Goal: Information Seeking & Learning: Learn about a topic

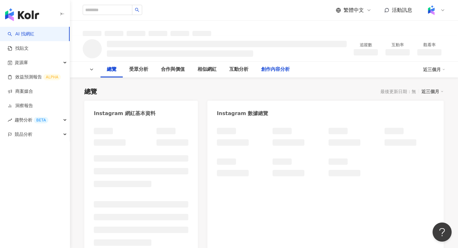
click at [268, 69] on div "創作內容分析" at bounding box center [275, 70] width 29 height 8
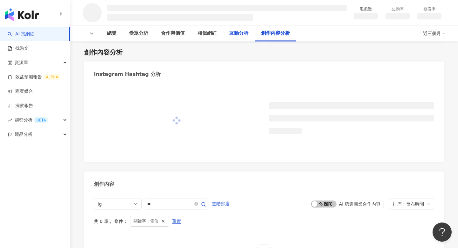
click at [236, 33] on div "互動分析" at bounding box center [239, 34] width 19 height 8
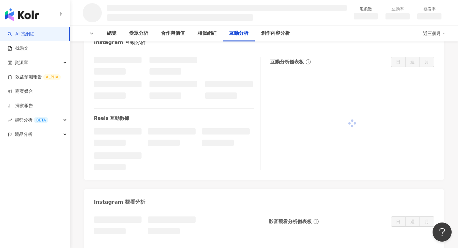
scroll to position [914, 0]
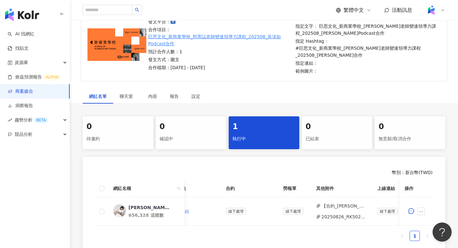
scroll to position [81, 0]
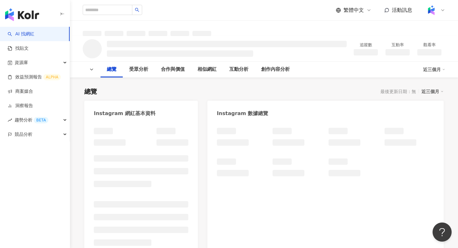
click at [273, 74] on div "創作內容分析" at bounding box center [275, 69] width 41 height 16
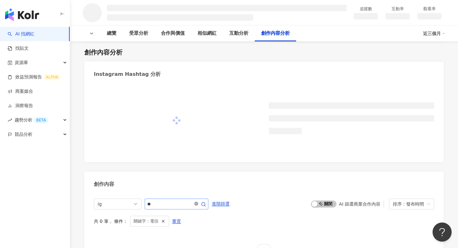
click at [198, 204] on icon "close-circle" at bounding box center [196, 203] width 4 height 4
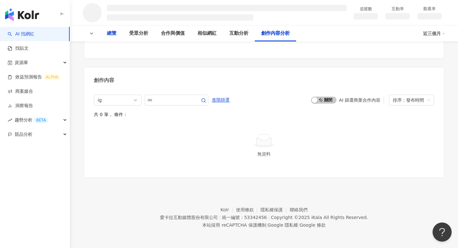
click at [108, 31] on div "總覽" at bounding box center [112, 34] width 10 height 8
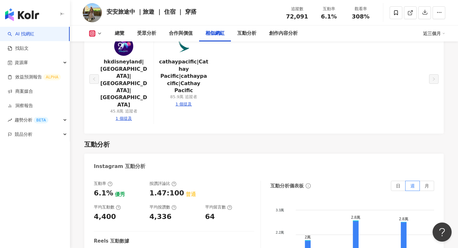
scroll to position [707, 0]
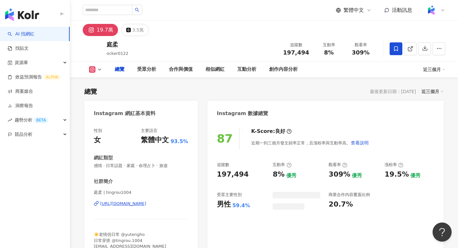
scroll to position [39, 0]
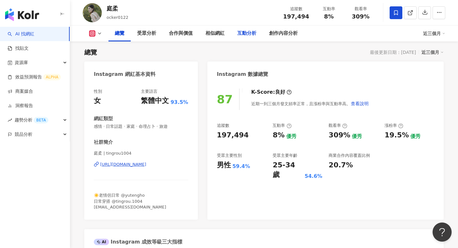
click at [251, 32] on div "互動分析" at bounding box center [246, 34] width 19 height 8
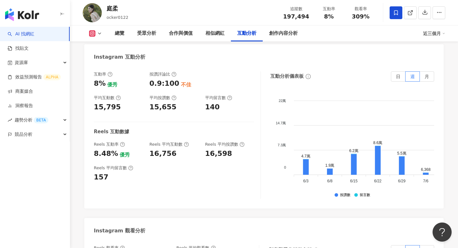
scroll to position [1318, 0]
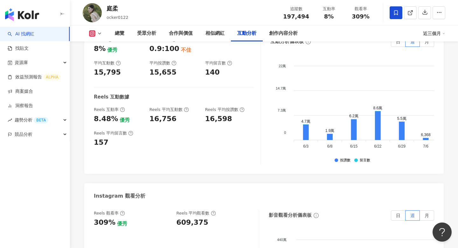
click at [184, 217] on div "609,375" at bounding box center [193, 222] width 32 height 10
click at [185, 217] on div "609,375" at bounding box center [193, 222] width 32 height 10
copy div "609,375"
click at [285, 37] on div "創作內容分析" at bounding box center [283, 34] width 29 height 8
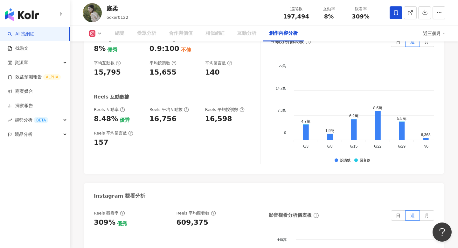
scroll to position [1792, 0]
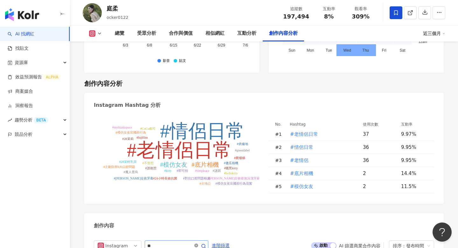
click at [198, 243] on icon "close-circle" at bounding box center [196, 245] width 4 height 4
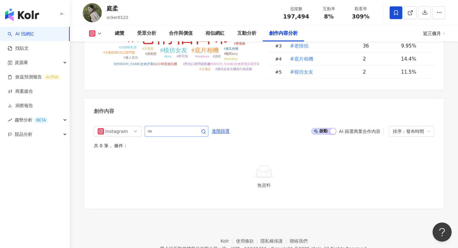
click at [199, 244] on div "愛卡拉互動媒體股份有限公司 | 統一編號：53342456 | Copyright © 2025 iKala All Rights Reserved." at bounding box center [264, 248] width 208 height 8
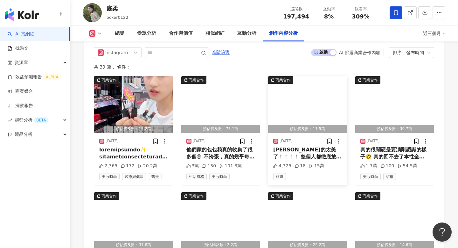
scroll to position [1967, 0]
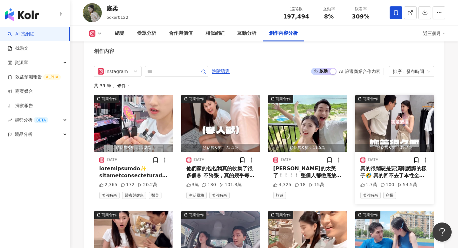
click at [406, 152] on div "2025/7/22 真的很鬧硬是要演剛認識的樣子🤣 真的回不去了本性全都露出來了😆 － 開穿啦～ 永伴這四套穿起來真的超帥超好看！ 好像突然回到熱戀期的感覺？…" at bounding box center [395, 178] width 79 height 52
click at [404, 165] on div "真的很鬧硬是要演剛認識的樣子🤣 真的回不去了本性全都露出來了😆 － 開穿啦～ 永伴這四套穿起來真的超帥超好看！ 好像突然回到熱戀期的感覺？🤣 大家最喜歡我們穿…" at bounding box center [395, 172] width 69 height 14
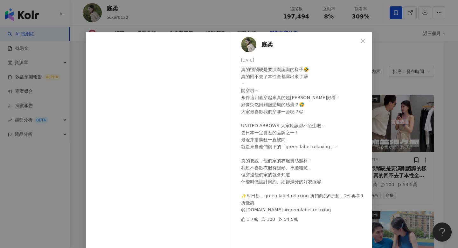
click at [405, 140] on div "庭柔 2025/7/22 真的很鬧硬是要演剛認識的樣子🤣 真的回不去了本性全都露出來了😆 － 開穿啦～ 永伴這四套穿起來真的超帥超好看！ 好像突然回到熱戀期的…" at bounding box center [229, 124] width 458 height 248
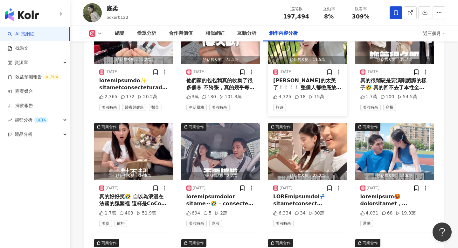
scroll to position [2063, 0]
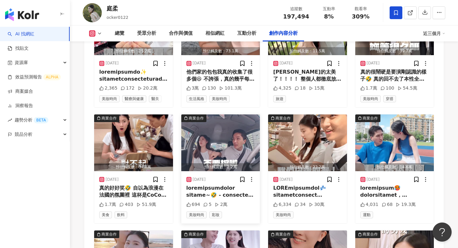
click at [236, 184] on div at bounding box center [221, 191] width 69 height 14
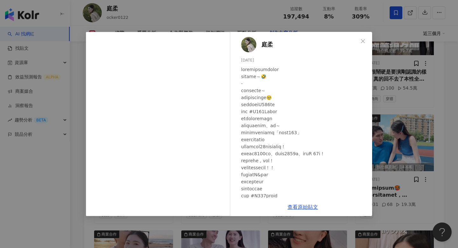
click at [394, 130] on div "庭柔 2025/7/14 694 5 2萬 查看原始貼文" at bounding box center [229, 124] width 458 height 248
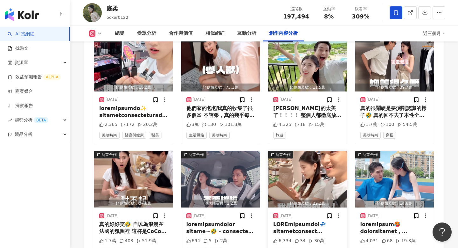
scroll to position [2039, 0]
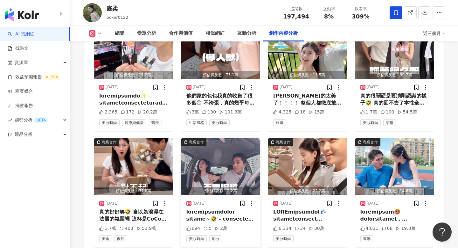
click at [222, 208] on div at bounding box center [221, 215] width 69 height 14
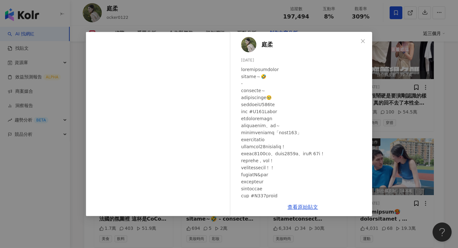
click at [387, 133] on div "庭柔 2025/7/14 694 5 2萬 查看原始貼文" at bounding box center [229, 124] width 458 height 248
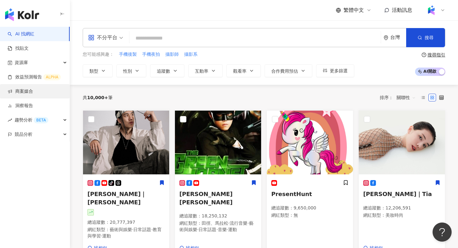
click at [28, 91] on link "商案媒合" at bounding box center [20, 91] width 25 height 6
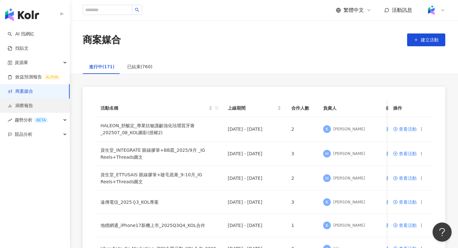
click at [28, 104] on link "洞察報告" at bounding box center [20, 105] width 25 height 6
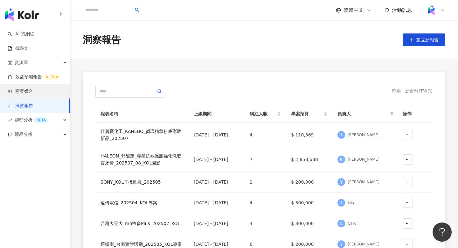
click at [33, 95] on link "商案媒合" at bounding box center [20, 91] width 25 height 6
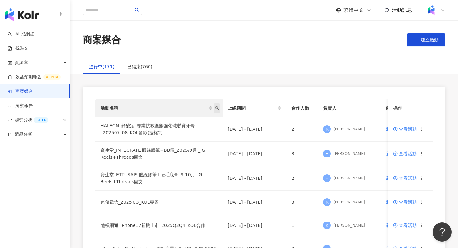
click at [220, 108] on span "活動名稱" at bounding box center [217, 108] width 6 height 10
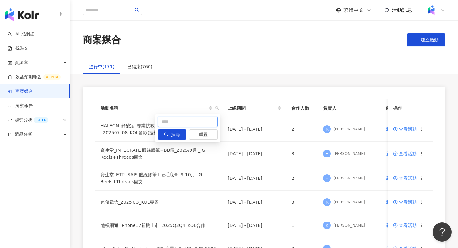
click at [187, 124] on input "text" at bounding box center [188, 122] width 60 height 10
type input "*"
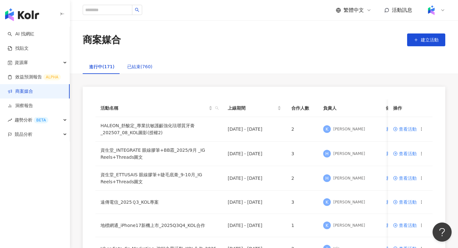
click at [133, 66] on div "已結束(760)" at bounding box center [139, 66] width 25 height 7
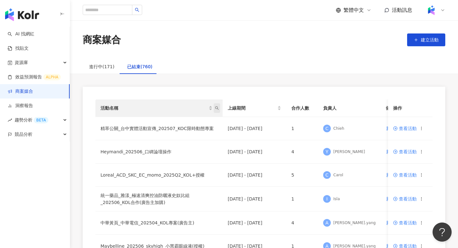
click at [218, 105] on span "活動名稱" at bounding box center [217, 108] width 6 height 10
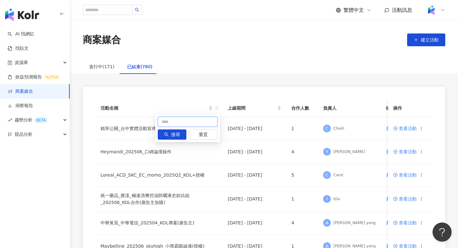
click at [189, 118] on input "text" at bounding box center [188, 122] width 60 height 10
type input "**"
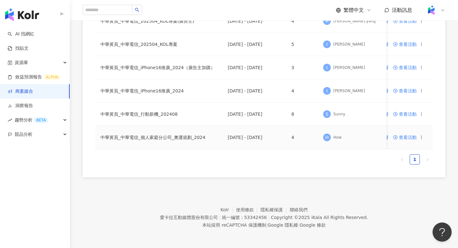
scroll to position [92, 0]
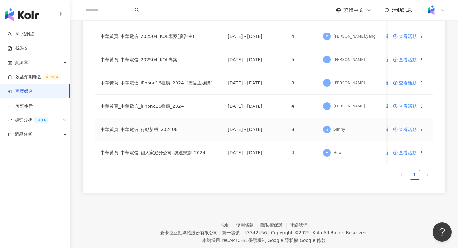
click at [400, 127] on span "查看活動" at bounding box center [405, 129] width 24 height 4
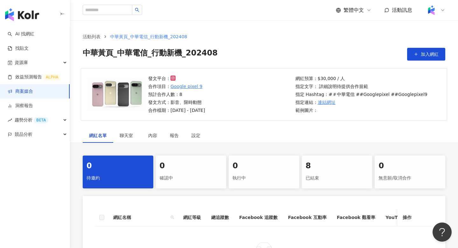
click at [319, 171] on div "8" at bounding box center [337, 165] width 63 height 11
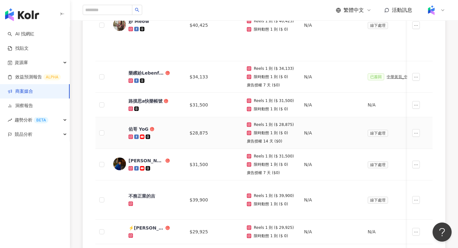
scroll to position [239, 0]
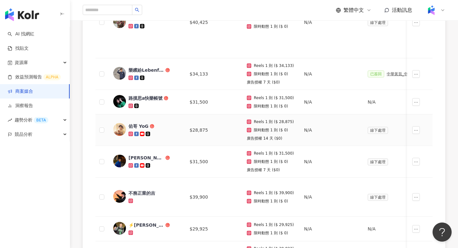
click at [121, 128] on img at bounding box center [119, 129] width 13 height 13
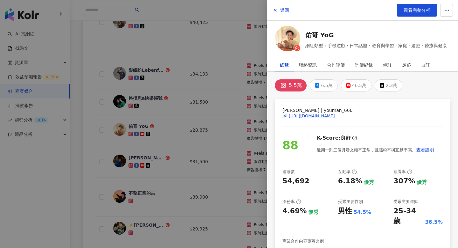
click at [158, 136] on div at bounding box center [229, 124] width 458 height 248
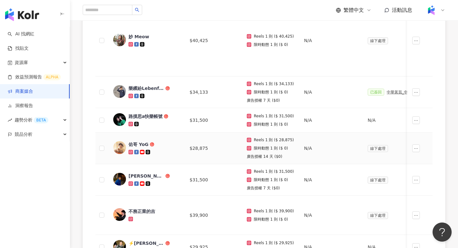
scroll to position [218, 0]
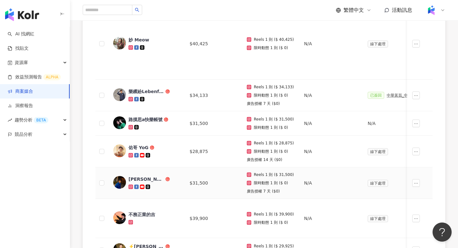
click at [125, 181] on img at bounding box center [119, 182] width 13 height 13
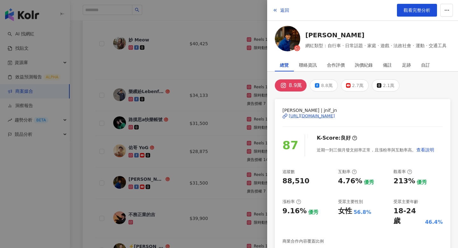
click at [184, 177] on div at bounding box center [229, 124] width 458 height 248
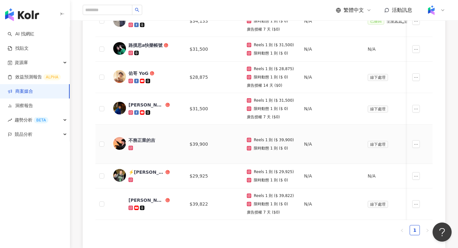
scroll to position [295, 0]
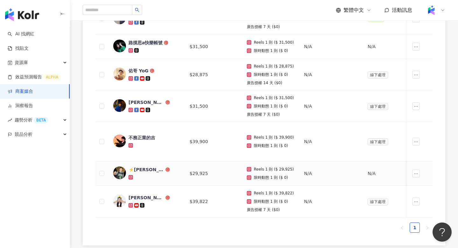
click at [119, 171] on img at bounding box center [119, 172] width 13 height 13
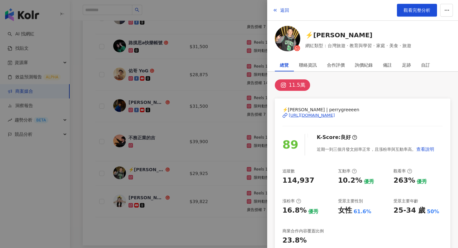
click at [174, 164] on div at bounding box center [229, 124] width 458 height 248
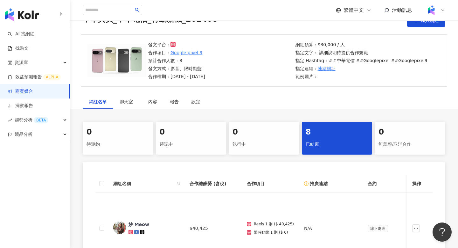
scroll to position [0, 0]
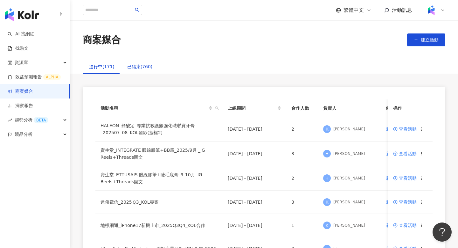
click at [137, 66] on div "已結束(760)" at bounding box center [139, 66] width 25 height 7
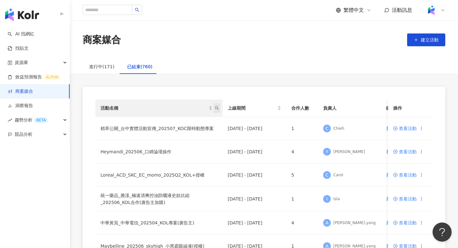
click at [218, 107] on icon "search" at bounding box center [217, 108] width 4 height 4
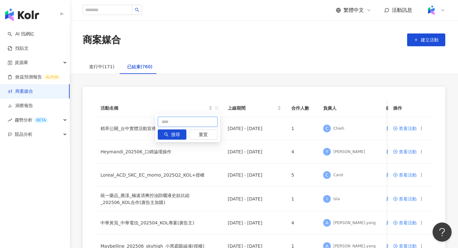
click at [191, 122] on input "text" at bounding box center [188, 122] width 60 height 10
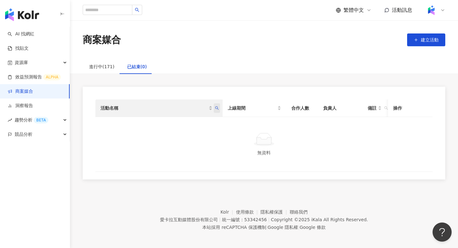
click at [218, 108] on icon "search" at bounding box center [217, 108] width 4 height 4
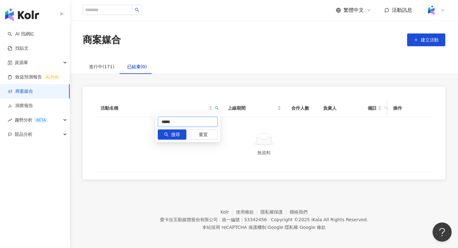
click at [190, 124] on input "*****" at bounding box center [188, 122] width 60 height 10
drag, startPoint x: 167, startPoint y: 123, endPoint x: 193, endPoint y: 123, distance: 26.1
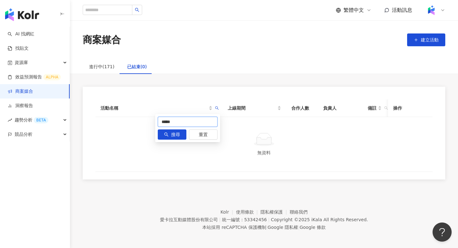
click at [193, 123] on input "*****" at bounding box center [188, 122] width 60 height 10
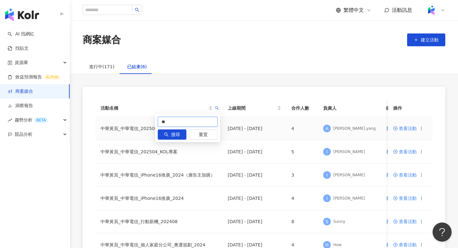
type input "**"
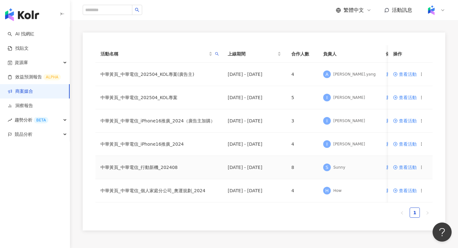
scroll to position [53, 0]
click at [404, 145] on span "查看活動" at bounding box center [405, 144] width 24 height 4
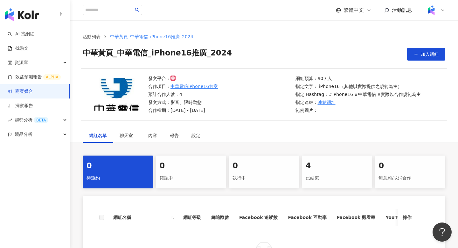
click at [314, 178] on div "已結束" at bounding box center [337, 178] width 63 height 11
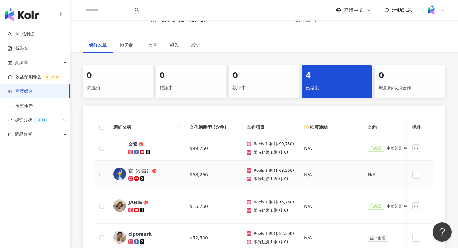
scroll to position [125, 0]
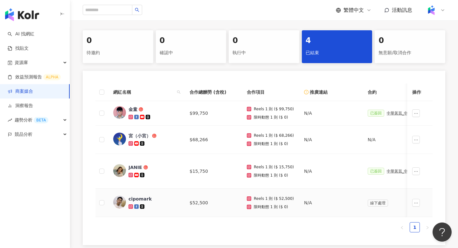
click at [119, 201] on img at bounding box center [119, 201] width 13 height 13
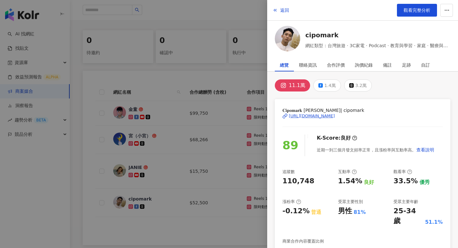
click at [168, 175] on div at bounding box center [229, 124] width 458 height 248
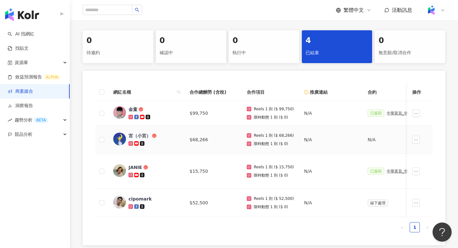
click at [120, 138] on img at bounding box center [119, 138] width 13 height 13
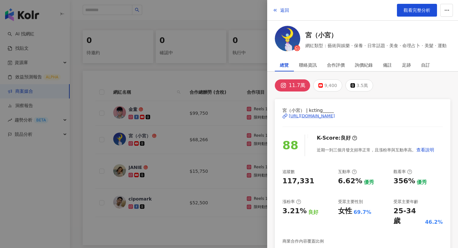
click at [166, 143] on div at bounding box center [229, 124] width 458 height 248
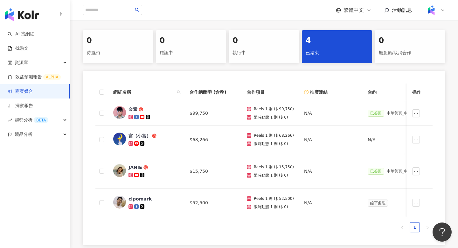
scroll to position [79, 0]
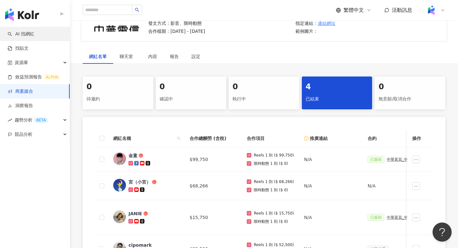
click at [30, 36] on link "AI 找網紅" at bounding box center [21, 34] width 27 height 6
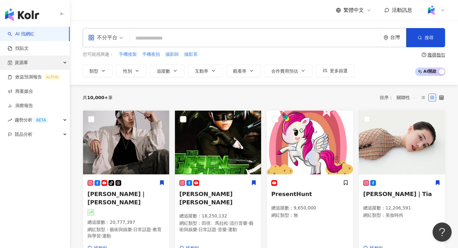
click at [32, 62] on div "資源庫" at bounding box center [35, 62] width 70 height 14
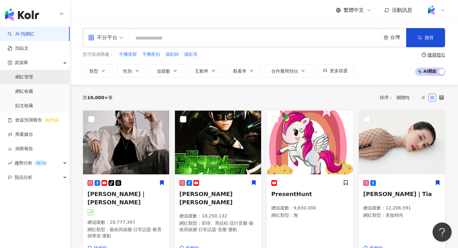
click at [33, 80] on link "網紅管理" at bounding box center [24, 77] width 18 height 6
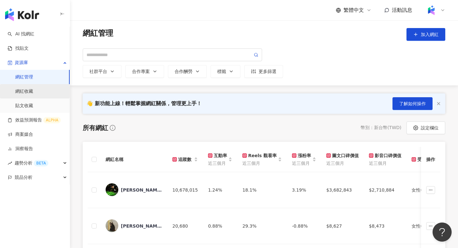
click at [33, 91] on link "網紅收藏" at bounding box center [24, 91] width 18 height 6
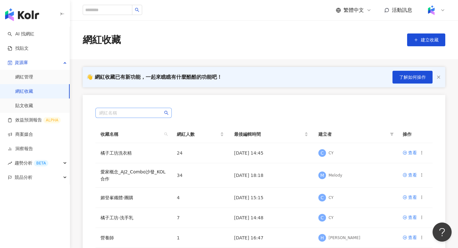
click at [136, 111] on input "search" at bounding box center [133, 113] width 69 height 10
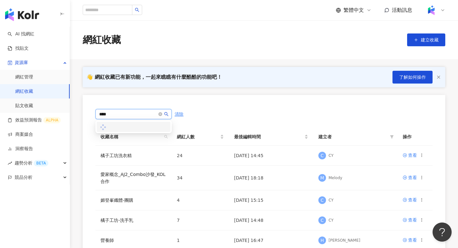
type input "**"
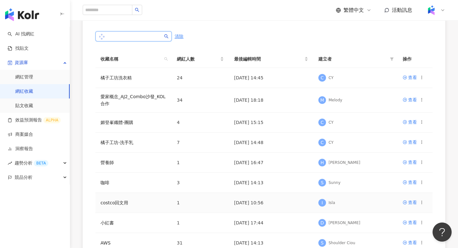
scroll to position [76, 0]
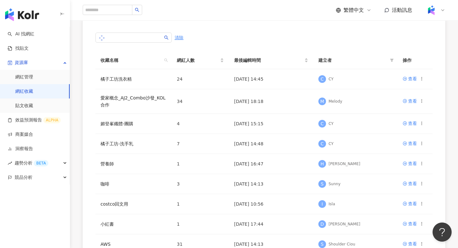
click at [167, 38] on icon "search" at bounding box center [166, 37] width 4 height 4
type input "****"
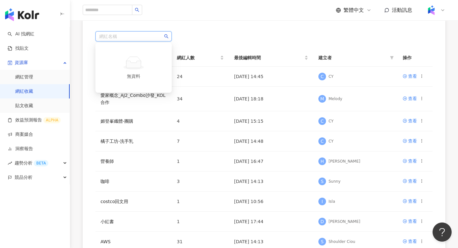
type input "*"
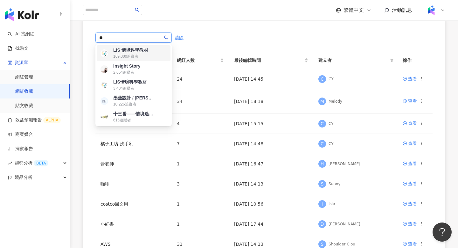
type input "**"
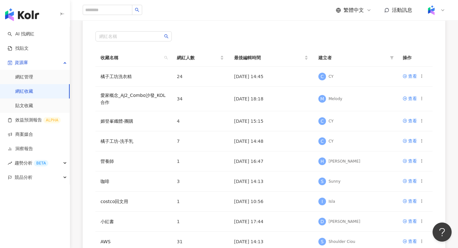
click at [206, 39] on div "網紅名稱" at bounding box center [263, 36] width 337 height 10
click at [119, 8] on input "search" at bounding box center [108, 10] width 50 height 10
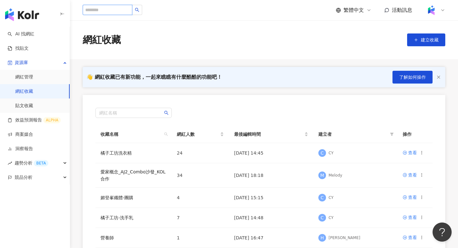
scroll to position [28, 0]
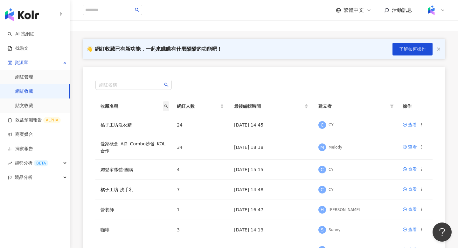
click at [168, 107] on span at bounding box center [166, 106] width 6 height 10
click at [150, 114] on div "搜尋 重置" at bounding box center [136, 126] width 65 height 28
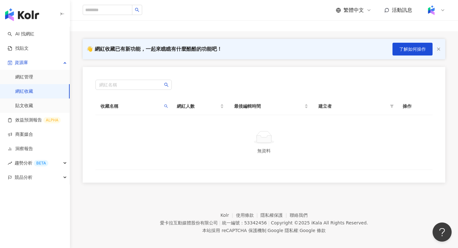
click at [171, 103] on th "收藏名稱" at bounding box center [133, 106] width 76 height 18
click at [164, 112] on th "收藏名稱" at bounding box center [133, 106] width 76 height 18
click at [164, 111] on th "收藏名稱" at bounding box center [133, 106] width 76 height 18
click at [166, 109] on span at bounding box center [166, 106] width 6 height 10
click at [158, 117] on input "**" at bounding box center [137, 120] width 60 height 10
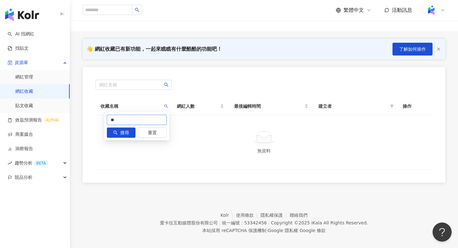
type input "*"
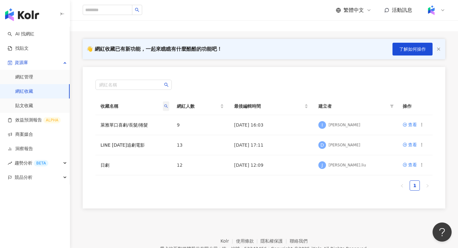
click at [168, 107] on icon "search" at bounding box center [166, 106] width 4 height 4
click at [155, 121] on input "*" at bounding box center [137, 120] width 60 height 10
type input "****"
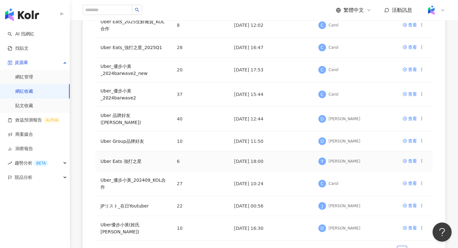
scroll to position [130, 0]
click at [409, 115] on div "查看" at bounding box center [412, 118] width 9 height 7
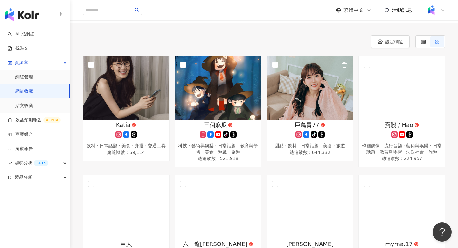
scroll to position [54, 0]
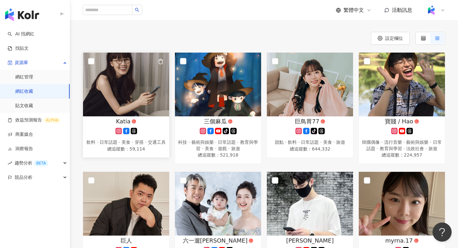
click at [128, 142] on div "飲料 · 日常話題 · 美食 · 穿搭 · 交通工具" at bounding box center [126, 142] width 80 height 6
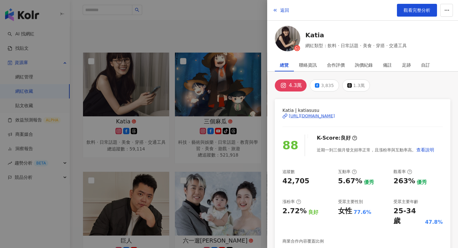
click at [315, 117] on div "https://www.instagram.com/katiasusu/" at bounding box center [312, 116] width 46 height 6
click at [223, 88] on div at bounding box center [229, 124] width 458 height 248
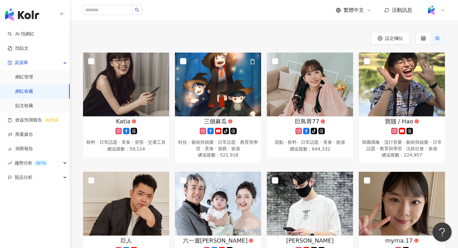
click at [223, 88] on img at bounding box center [218, 85] width 86 height 64
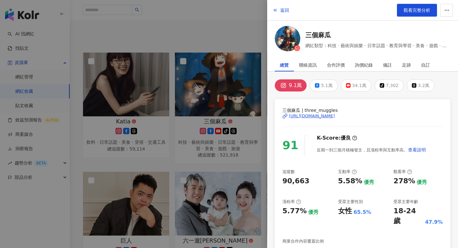
click at [288, 31] on img at bounding box center [287, 38] width 25 height 25
click at [206, 118] on div at bounding box center [229, 124] width 458 height 248
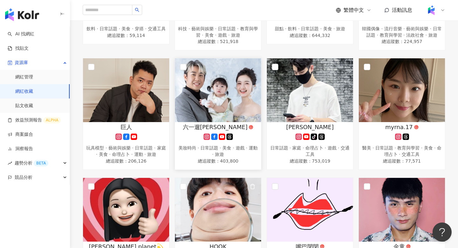
scroll to position [194, 0]
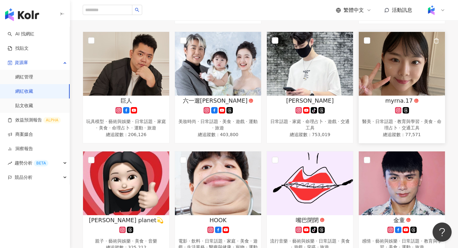
click at [384, 130] on div "醫美 · 日常話題 · 教育與學習 · 美食 · 命理占卜 · 交通工具" at bounding box center [402, 124] width 80 height 12
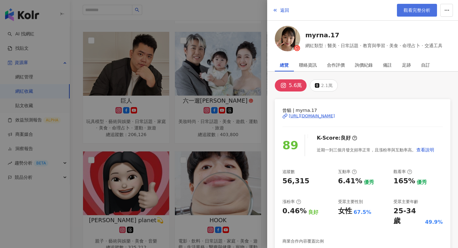
click at [434, 9] on link "觀看完整分析" at bounding box center [417, 10] width 40 height 13
click at [187, 214] on div at bounding box center [229, 124] width 458 height 248
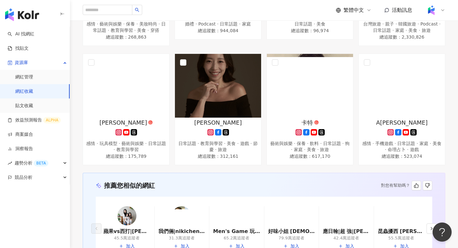
scroll to position [1153, 0]
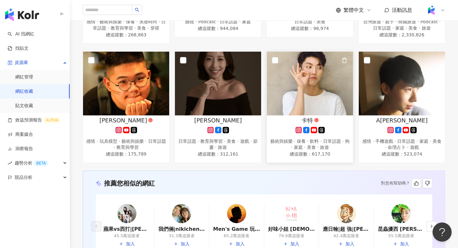
click at [320, 85] on img at bounding box center [310, 84] width 86 height 64
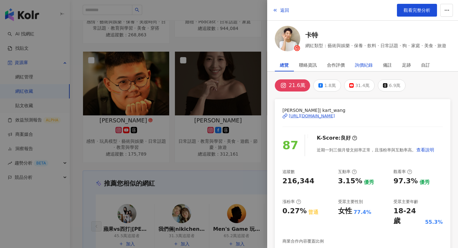
click at [363, 62] on div "詢價紀錄" at bounding box center [364, 65] width 18 height 13
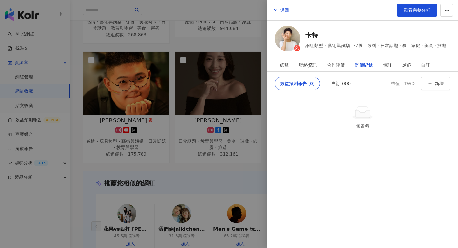
click at [345, 90] on div "效益預測報告 (0) 自訂 (33) 幣值：TWD 新增 無資料" at bounding box center [363, 157] width 176 height 161
click at [345, 85] on div "自訂 (33)" at bounding box center [341, 83] width 19 height 13
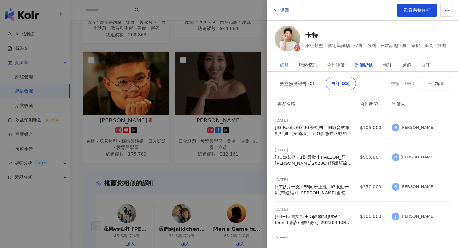
click at [290, 64] on div "總覽" at bounding box center [284, 65] width 19 height 13
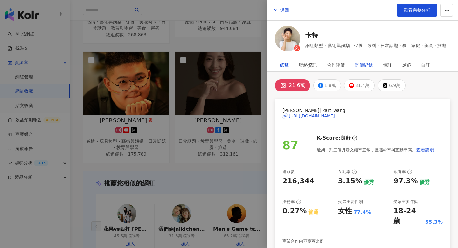
click at [367, 62] on div "詢價紀錄" at bounding box center [364, 65] width 18 height 13
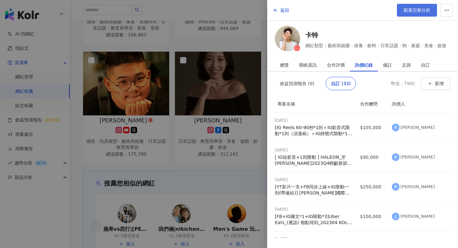
click at [421, 15] on link "觀看完整分析" at bounding box center [417, 10] width 40 height 13
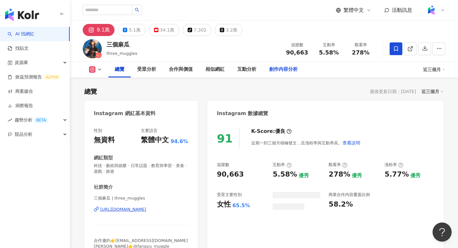
click at [283, 67] on div "創作內容分析" at bounding box center [283, 70] width 29 height 8
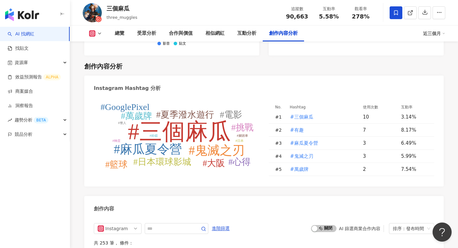
scroll to position [1905, 0]
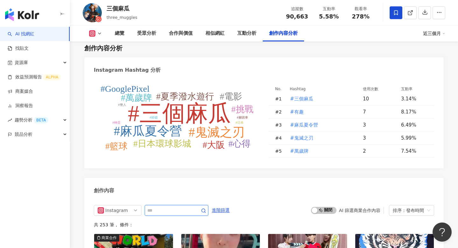
click at [157, 206] on input "text" at bounding box center [169, 210] width 45 height 8
type input "*"
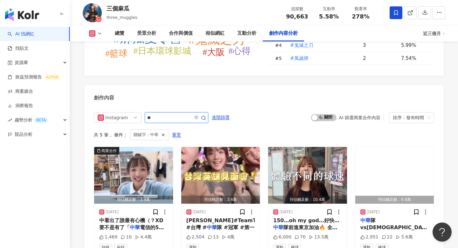
scroll to position [2006, 0]
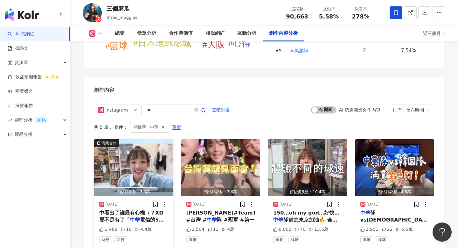
click at [158, 139] on img "button" at bounding box center [133, 167] width 79 height 57
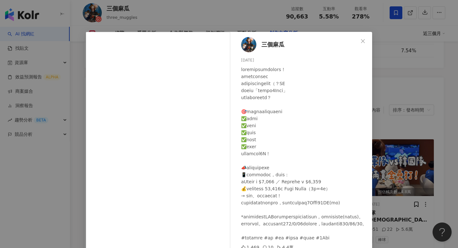
scroll to position [12, 0]
click at [402, 194] on div "三個麻瓜 2025/6/20 1,469 10 4.4萬 查看原始貼文" at bounding box center [229, 124] width 458 height 248
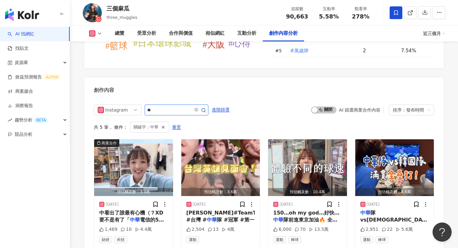
click at [173, 106] on input "**" at bounding box center [169, 110] width 45 height 8
type input "***"
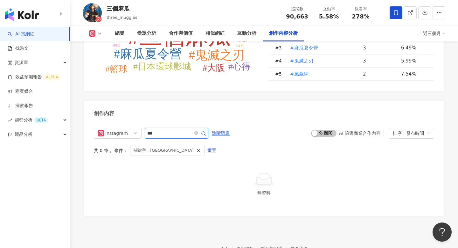
scroll to position [1962, 0]
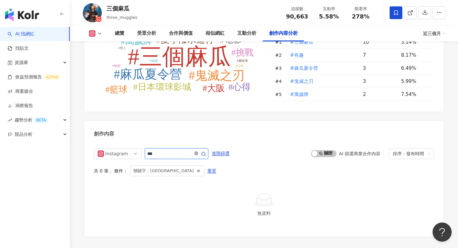
click at [198, 151] on icon "close-circle" at bounding box center [196, 153] width 4 height 4
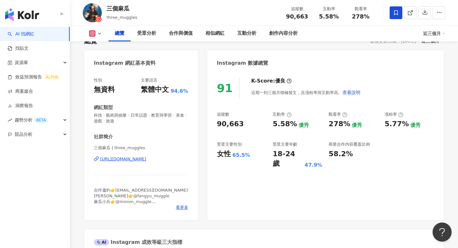
scroll to position [55, 0]
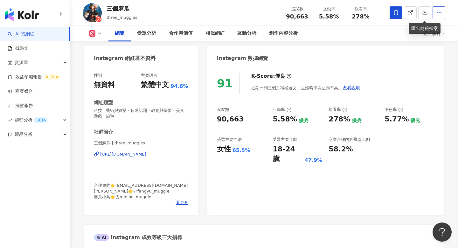
click at [436, 14] on button "button" at bounding box center [439, 12] width 13 height 13
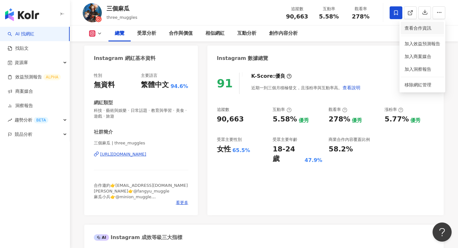
click at [425, 30] on span "查看合作資訊" at bounding box center [423, 28] width 36 height 7
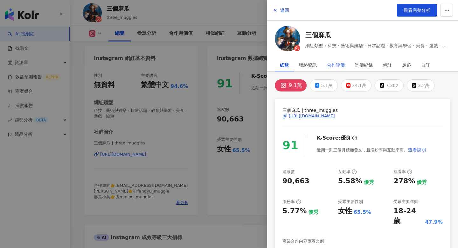
click at [340, 64] on div "合作評價" at bounding box center [336, 65] width 18 height 13
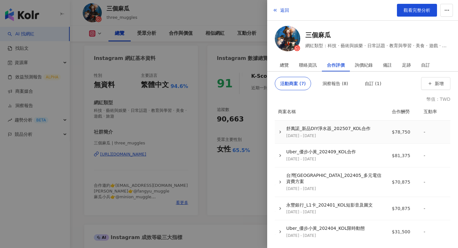
click at [344, 136] on div "2025/5/16 - 2025/8/30" at bounding box center [328, 135] width 84 height 5
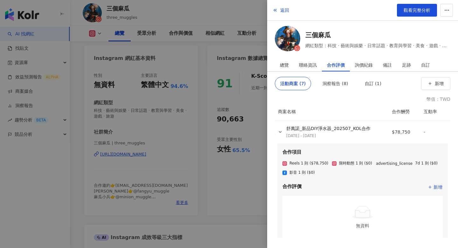
click at [230, 97] on div at bounding box center [229, 124] width 458 height 248
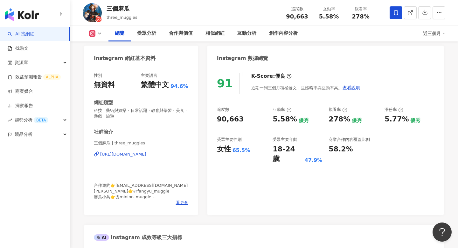
click at [121, 9] on div "三個麻瓜" at bounding box center [122, 8] width 31 height 8
copy div "三個麻瓜"
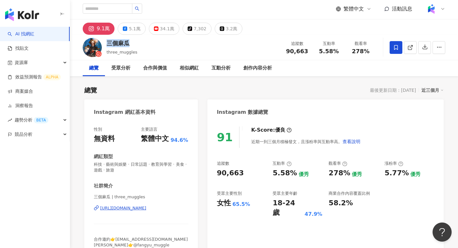
scroll to position [0, 0]
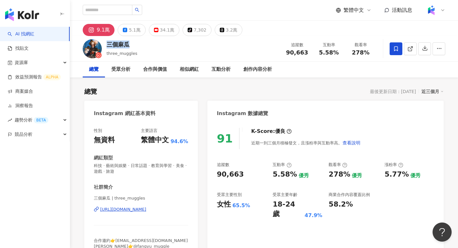
click at [141, 208] on div "https://www.instagram.com/three_muggles/" at bounding box center [123, 209] width 46 height 6
click at [298, 48] on div "追蹤數 90,663" at bounding box center [297, 49] width 32 height 14
copy span "90,663"
click at [360, 54] on span "278%" at bounding box center [361, 52] width 18 height 6
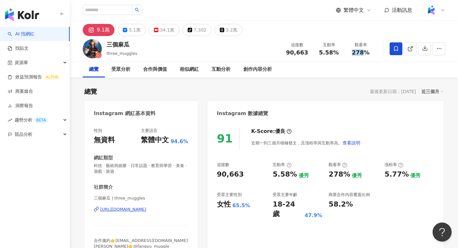
click at [360, 54] on span "278%" at bounding box center [361, 52] width 18 height 6
copy span "278%"
click at [215, 64] on div "互動分析" at bounding box center [221, 69] width 32 height 16
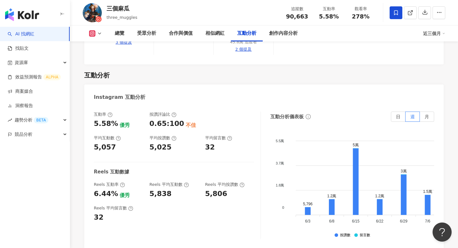
scroll to position [1339, 0]
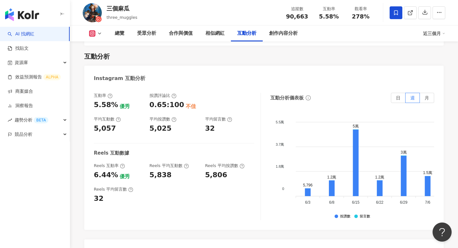
copy div "251,748"
click at [281, 31] on div "創作內容分析" at bounding box center [283, 34] width 29 height 8
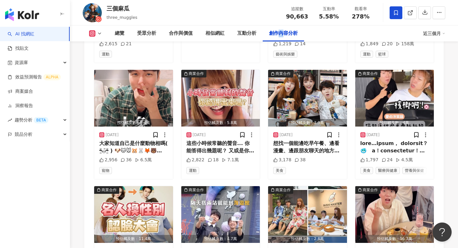
scroll to position [2187, 0]
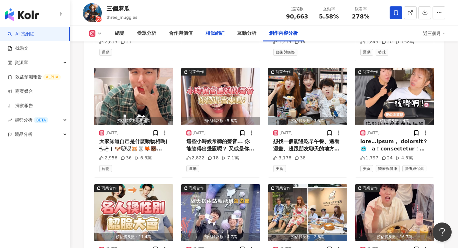
click at [220, 31] on div "相似網紅" at bounding box center [215, 34] width 19 height 8
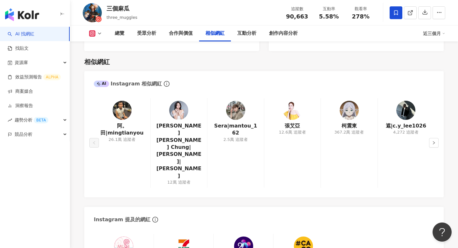
click at [119, 107] on img at bounding box center [122, 110] width 19 height 19
click at [436, 141] on icon "right" at bounding box center [434, 143] width 4 height 4
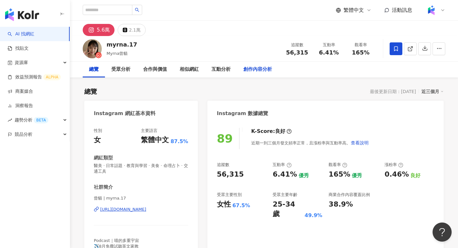
click at [254, 67] on div "創作內容分析" at bounding box center [258, 70] width 29 height 8
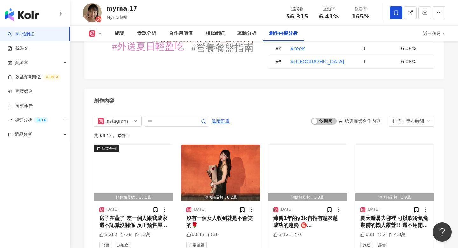
scroll to position [1899, 0]
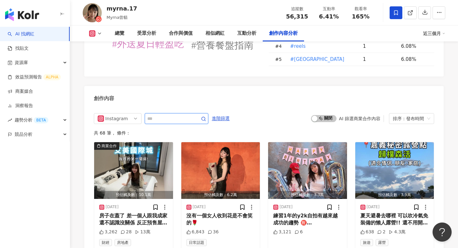
click at [177, 115] on input "text" at bounding box center [169, 119] width 45 height 8
type input "*"
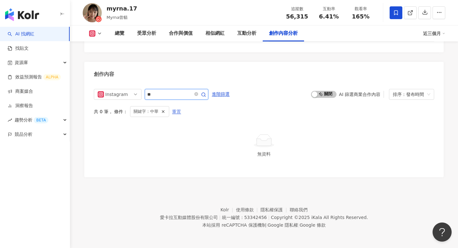
scroll to position [1905, 0]
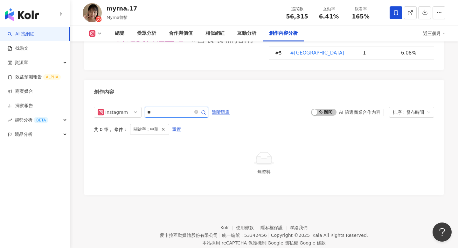
click at [181, 108] on input "**" at bounding box center [169, 112] width 45 height 8
type input "***"
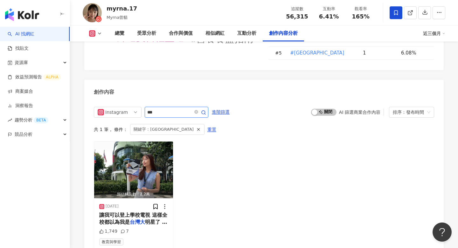
scroll to position [1926, 0]
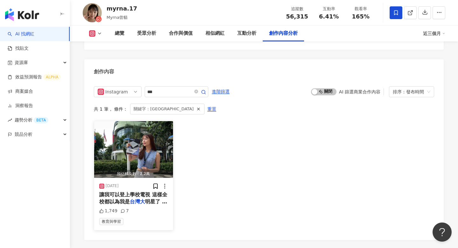
click at [159, 138] on img "button" at bounding box center [133, 149] width 79 height 57
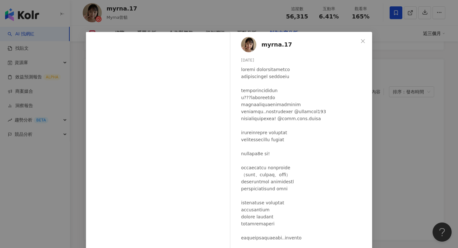
click at [404, 115] on div "myrna.17 [DATE] 1,749 7 查看原始貼文" at bounding box center [229, 124] width 458 height 248
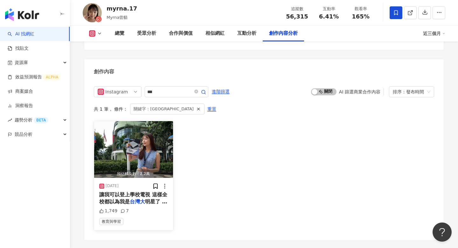
scroll to position [1903, 0]
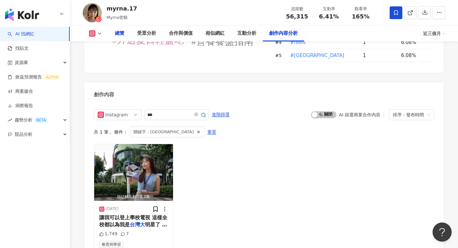
click at [119, 30] on div "總覽" at bounding box center [120, 34] width 10 height 8
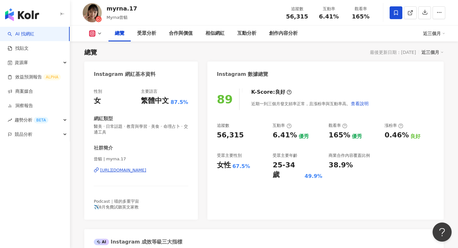
click at [142, 169] on div "[URL][DOMAIN_NAME]" at bounding box center [123, 170] width 46 height 6
click at [111, 10] on div "myrna.17" at bounding box center [122, 8] width 31 height 8
click at [96, 160] on span "曾貓 | myrna.17" at bounding box center [141, 159] width 95 height 6
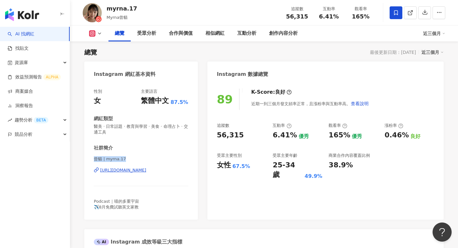
drag, startPoint x: 133, startPoint y: 157, endPoint x: 83, endPoint y: 158, distance: 50.3
copy span "曾貓 | myrna.17"
click at [438, 12] on icon "button" at bounding box center [440, 13] width 6 height 6
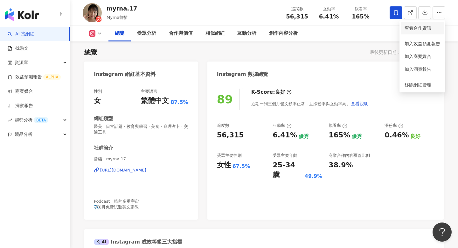
click at [422, 23] on li "查看合作資訊" at bounding box center [422, 28] width 43 height 13
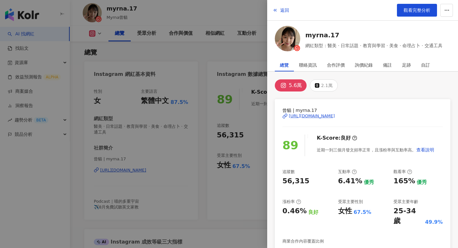
scroll to position [36, 0]
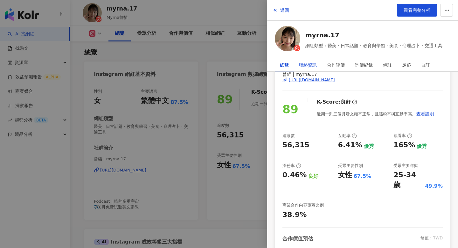
click at [309, 66] on div "聯絡資訊" at bounding box center [308, 65] width 18 height 13
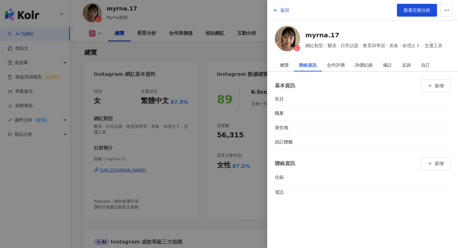
scroll to position [0, 0]
click at [329, 62] on div "合作評價" at bounding box center [336, 65] width 18 height 13
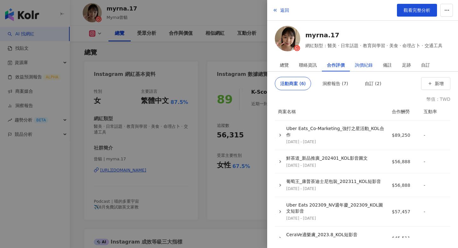
click at [361, 67] on div "詢價紀錄" at bounding box center [364, 65] width 18 height 13
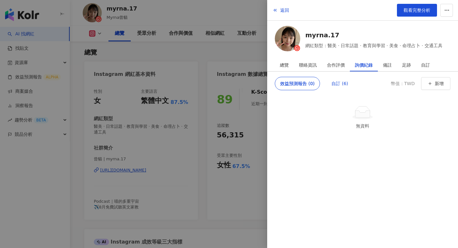
click at [343, 84] on div "自訂 (6)" at bounding box center [340, 83] width 17 height 13
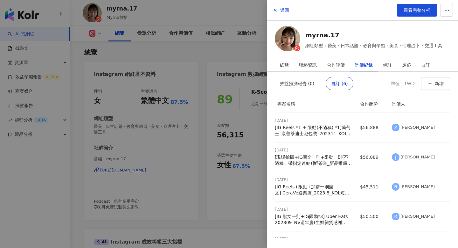
click at [150, 51] on div at bounding box center [229, 124] width 458 height 248
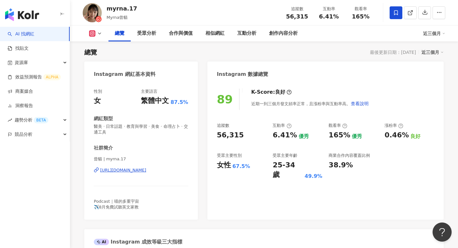
click at [289, 18] on span "56,315" at bounding box center [297, 16] width 22 height 7
copy span "56,315"
click at [325, 19] on span "6.41%" at bounding box center [329, 16] width 20 height 6
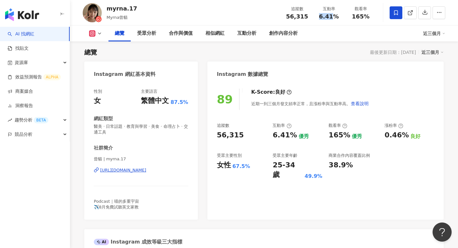
click at [325, 19] on span "6.41%" at bounding box center [329, 16] width 20 height 6
click at [357, 19] on div "追蹤數 56,315 互動率 6.41% 觀看率 165%" at bounding box center [328, 12] width 95 height 19
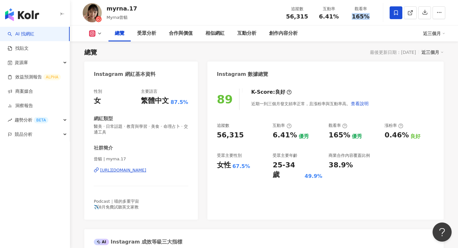
copy span "165%"
click at [280, 33] on div "創作內容分析" at bounding box center [283, 34] width 29 height 8
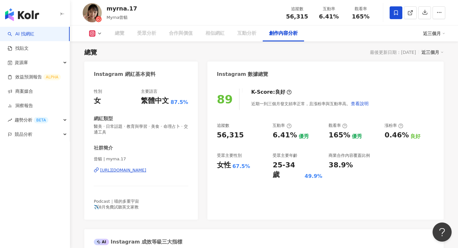
scroll to position [1785, 0]
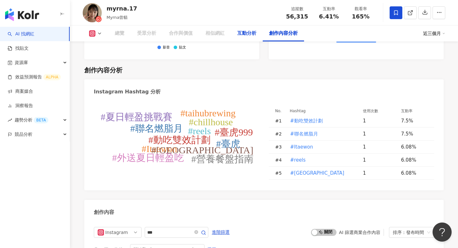
click at [252, 30] on div "互動分析" at bounding box center [246, 34] width 19 height 8
click at [252, 31] on div "互動分析" at bounding box center [246, 34] width 19 height 8
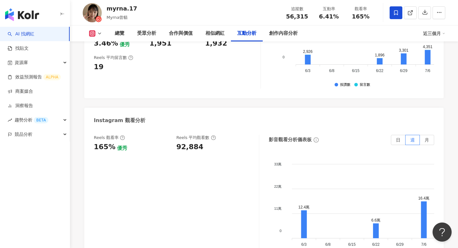
scroll to position [1374, 0]
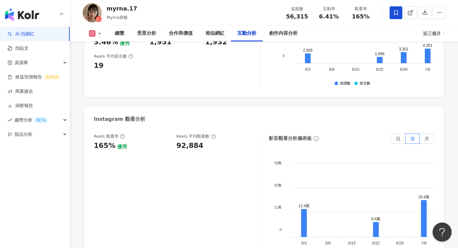
click at [192, 141] on div "92,884" at bounding box center [190, 146] width 27 height 10
copy div "92,884"
click at [286, 28] on div "創作內容分析" at bounding box center [283, 33] width 41 height 16
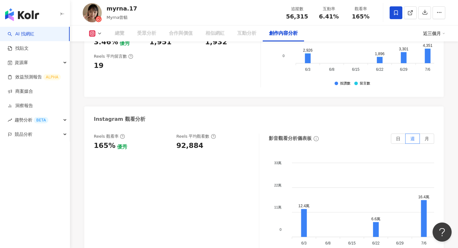
scroll to position [1785, 0]
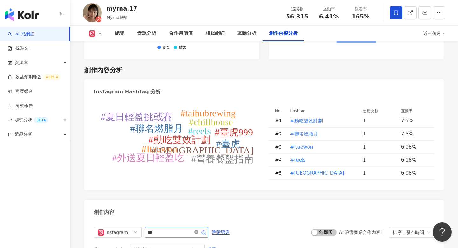
click at [198, 230] on icon "close-circle" at bounding box center [196, 232] width 4 height 4
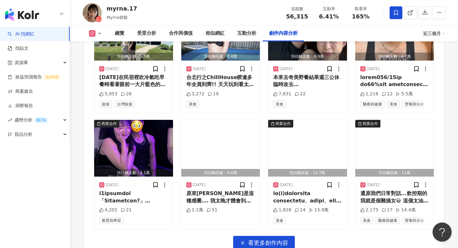
scroll to position [2158, 0]
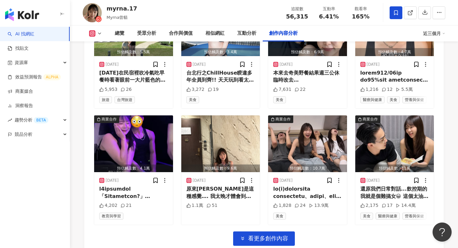
scroll to position [2158, 0]
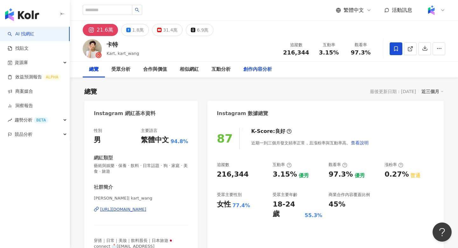
click at [275, 69] on div "創作內容分析" at bounding box center [257, 69] width 41 height 16
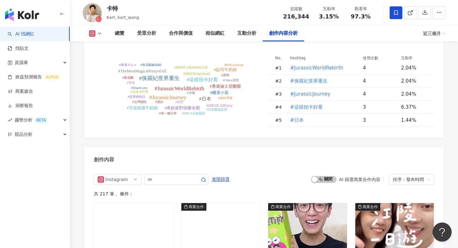
scroll to position [1880, 0]
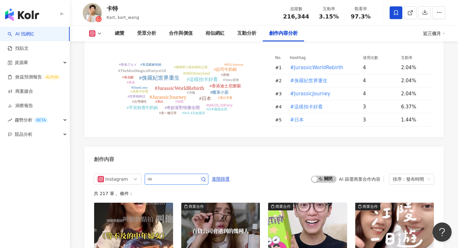
click at [176, 175] on input "text" at bounding box center [169, 179] width 45 height 8
type input "*"
type input "**"
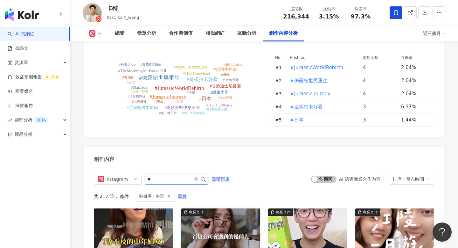
scroll to position [1953, 0]
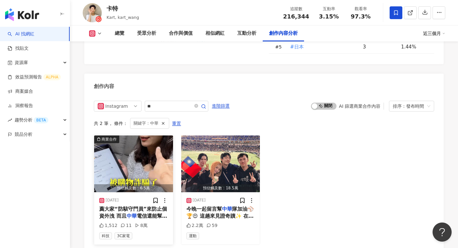
click at [142, 135] on img "button" at bounding box center [133, 163] width 79 height 57
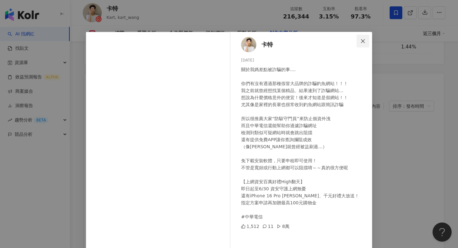
click at [365, 36] on button "Close" at bounding box center [363, 41] width 13 height 13
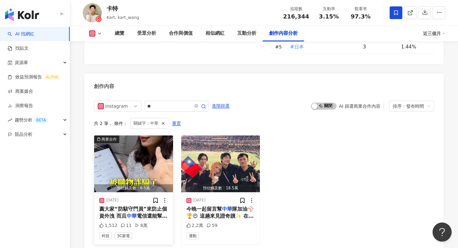
click at [137, 135] on img "button" at bounding box center [133, 163] width 79 height 57
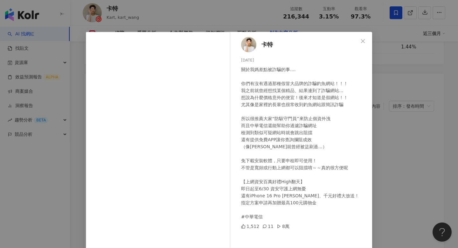
click at [378, 123] on div "[PERSON_NAME][DATE] 關於我媽差點被詐騙的事.... 你們有沒有遇過那種假冒大品牌的詐騙釣魚網站！！！ 我之前就曾經想找某個精品、結果連到了…" at bounding box center [229, 124] width 458 height 248
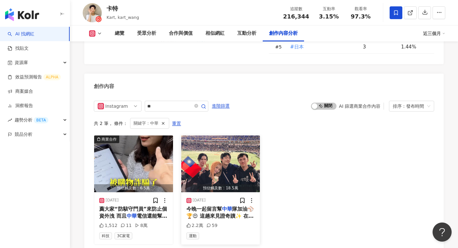
click at [204, 135] on img "button" at bounding box center [220, 163] width 79 height 57
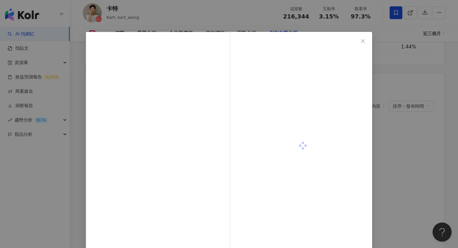
click at [378, 87] on div "查看原始貼文" at bounding box center [229, 124] width 458 height 248
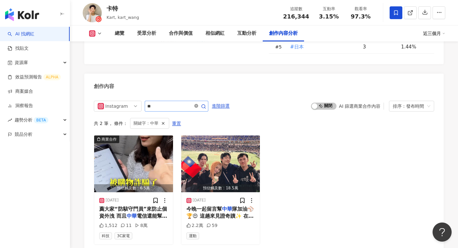
click at [196, 104] on icon "close-circle" at bounding box center [196, 106] width 4 height 4
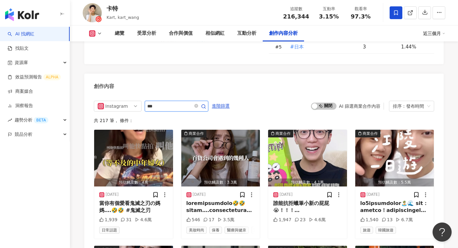
type input "***"
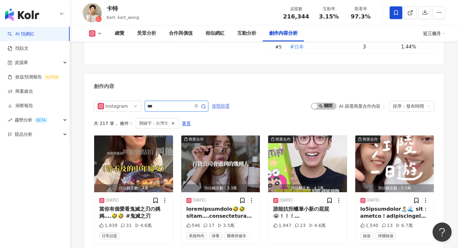
scroll to position [1932, 0]
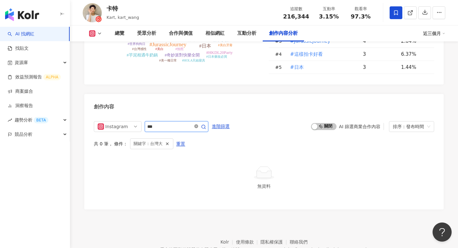
click at [198, 124] on icon "close-circle" at bounding box center [196, 126] width 4 height 4
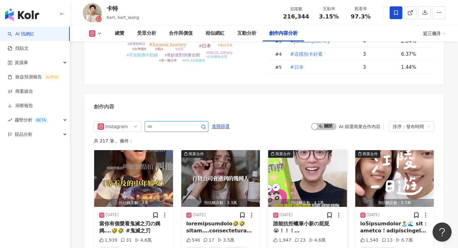
scroll to position [1953, 0]
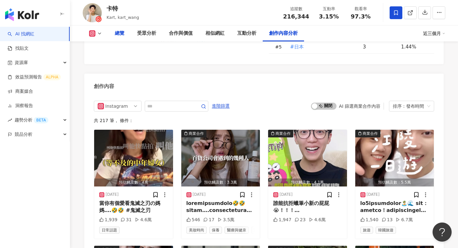
click at [117, 31] on div "總覽" at bounding box center [120, 34] width 10 height 8
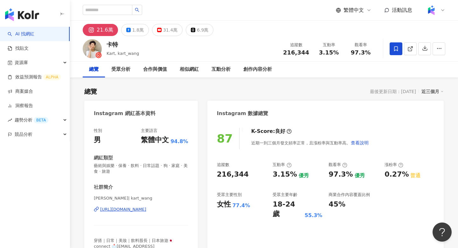
click at [112, 42] on div "卡特" at bounding box center [123, 44] width 32 height 8
copy div "卡特"
click at [258, 71] on div "創作內容分析" at bounding box center [258, 70] width 29 height 8
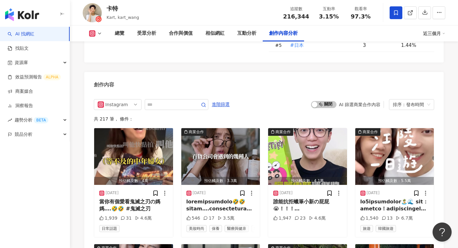
scroll to position [1949, 0]
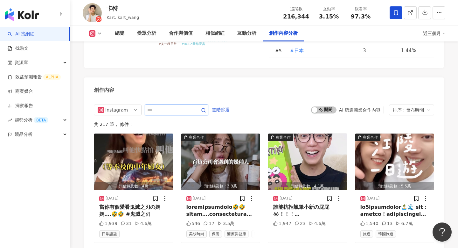
click at [167, 106] on input "text" at bounding box center [169, 110] width 45 height 8
type input "******"
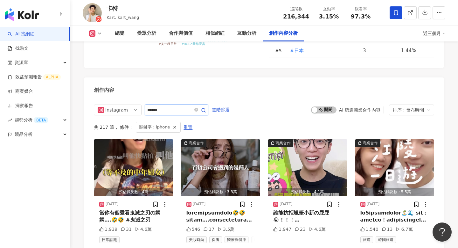
scroll to position [1953, 0]
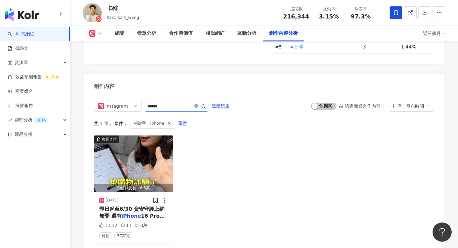
click at [198, 104] on icon "close-circle" at bounding box center [196, 106] width 4 height 4
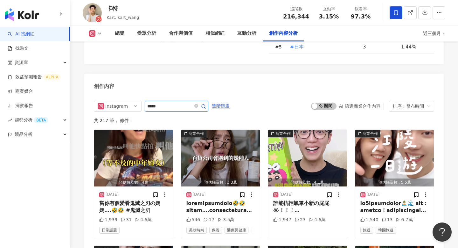
type input "*****"
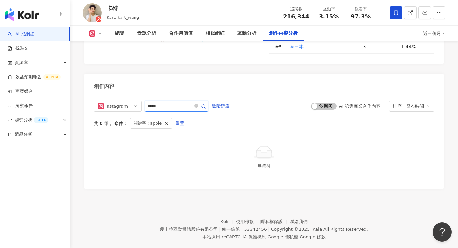
scroll to position [1932, 0]
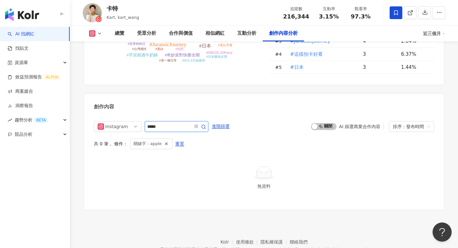
click at [176, 123] on input "*****" at bounding box center [169, 127] width 45 height 8
type input "*"
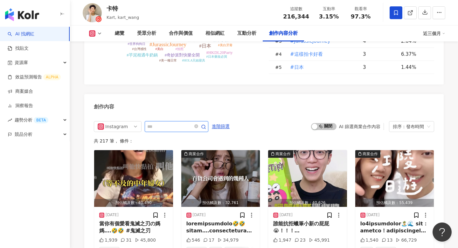
scroll to position [1953, 0]
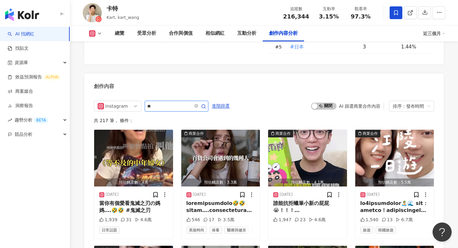
type input "*"
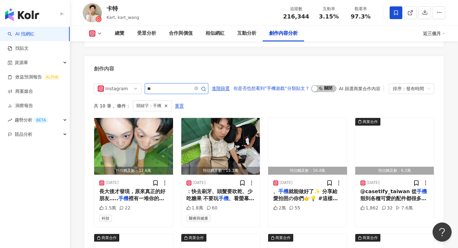
scroll to position [1972, 0]
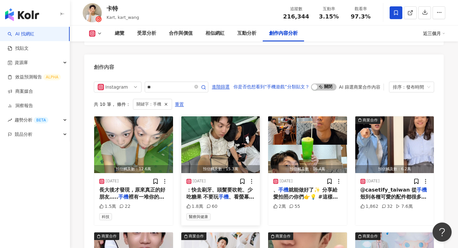
click at [216, 116] on img "button" at bounding box center [220, 144] width 79 height 57
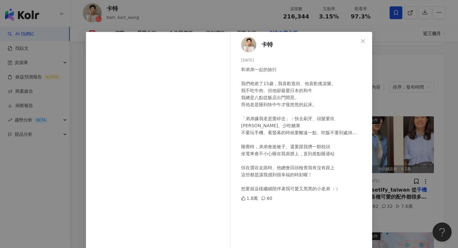
click at [387, 145] on div "[PERSON_NAME][DATE] 和弟弟一起的旅行 我們相差了15歲，我喜歡逛街、他喜歡搖滾樂。 我不吃牛肉、但他卻最愛日本的和牛 我總是八點從飯店出門…" at bounding box center [229, 124] width 458 height 248
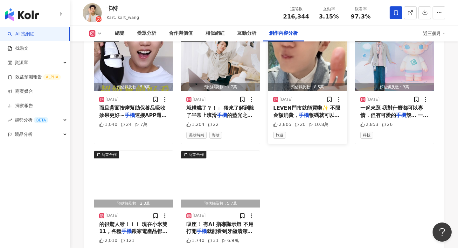
scroll to position [2171, 0]
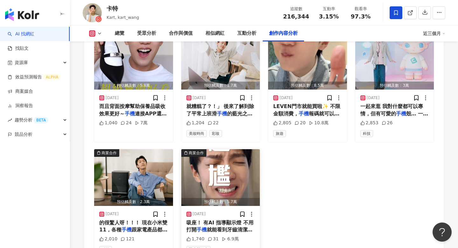
click at [217, 149] on img "button" at bounding box center [220, 177] width 79 height 57
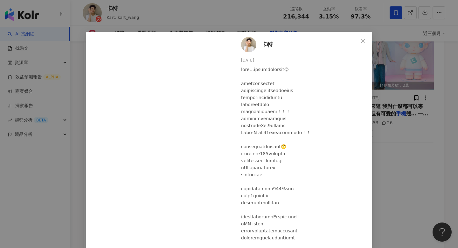
click at [390, 175] on div "[PERSON_NAME][DATE] 1,740 31 6.9萬 查看原始貼文" at bounding box center [229, 124] width 458 height 248
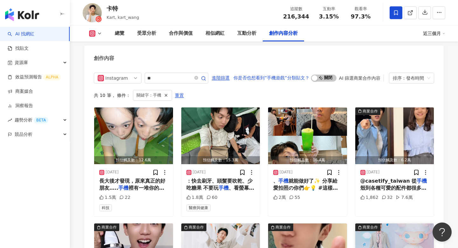
scroll to position [1977, 0]
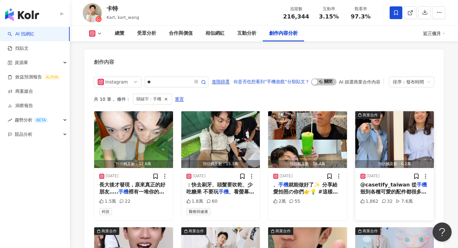
click at [409, 111] on img "button" at bounding box center [395, 139] width 79 height 57
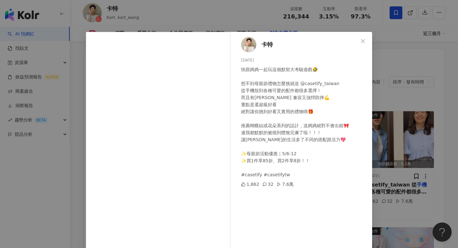
scroll to position [38, 0]
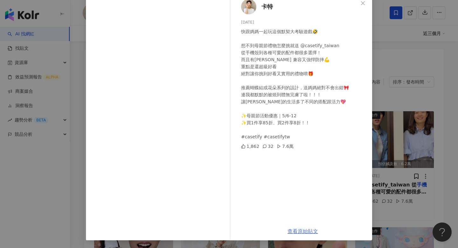
click at [308, 229] on link "查看原始貼文" at bounding box center [303, 231] width 31 height 6
click at [400, 114] on div "[PERSON_NAME][DATE] 快跟媽媽一起玩這個默契大考驗遊戲🤣 想不到母親節禮物怎麼挑就送 @casetify_taiwan 從手機殼到各種可愛的…" at bounding box center [229, 124] width 458 height 248
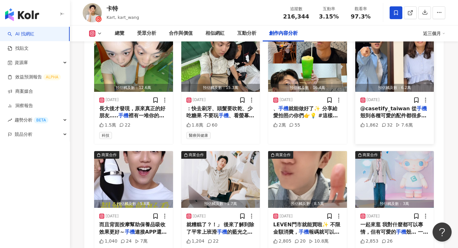
scroll to position [2059, 0]
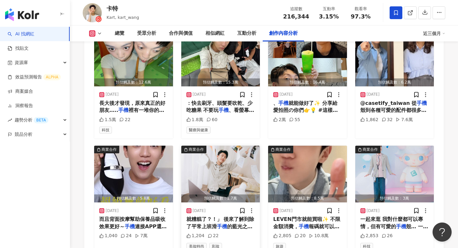
click at [235, 145] on img "button" at bounding box center [220, 173] width 79 height 57
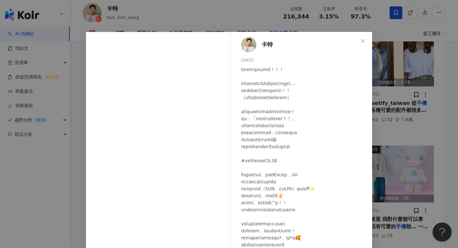
click at [434, 137] on div "[PERSON_NAME][DATE] 1,204 22 查看原始貼文" at bounding box center [229, 124] width 458 height 248
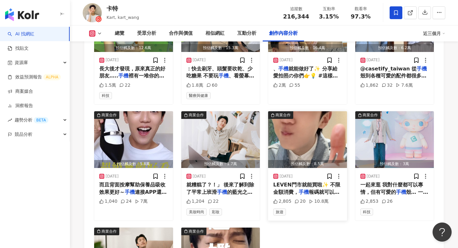
scroll to position [2095, 0]
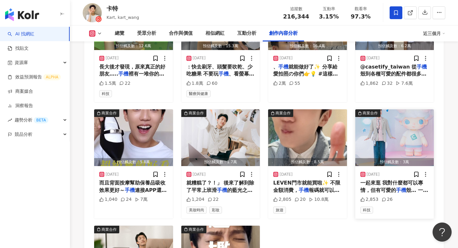
click at [383, 116] on img "button" at bounding box center [395, 137] width 79 height 57
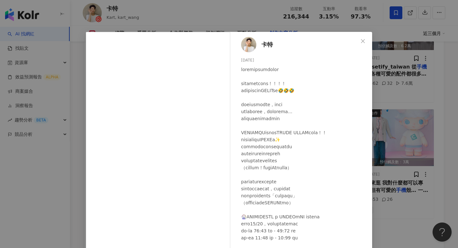
click at [384, 162] on div "[PERSON_NAME][DATE] 2,853 26 查看原始貼文" at bounding box center [229, 124] width 458 height 248
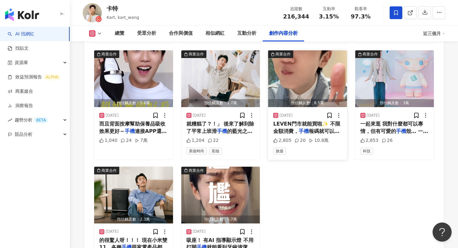
scroll to position [2163, 0]
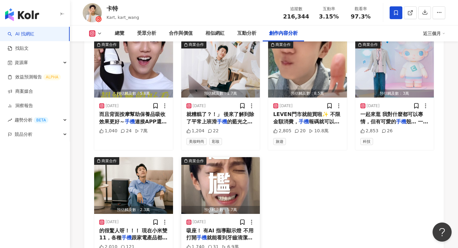
click at [216, 157] on img "button" at bounding box center [220, 185] width 79 height 57
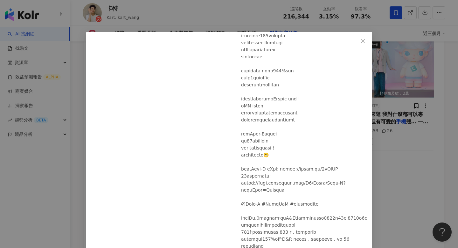
scroll to position [138, 0]
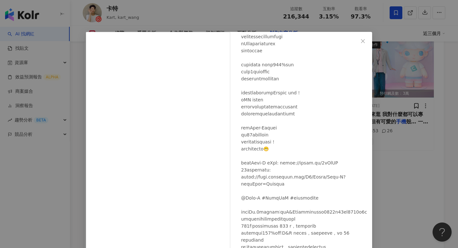
click at [417, 69] on div "[PERSON_NAME][DATE] 1,740 31 6.9萬 查看原始貼文" at bounding box center [229, 124] width 458 height 248
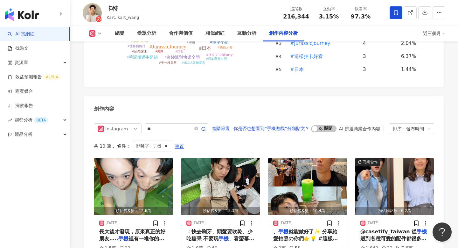
scroll to position [1929, 0]
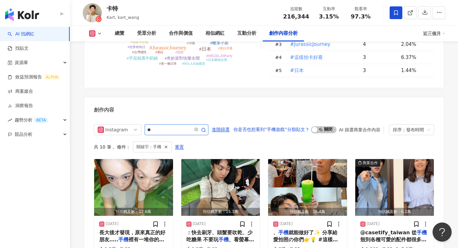
click at [176, 126] on input "**" at bounding box center [169, 130] width 45 height 8
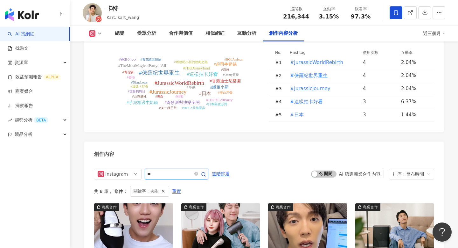
scroll to position [1888, 0]
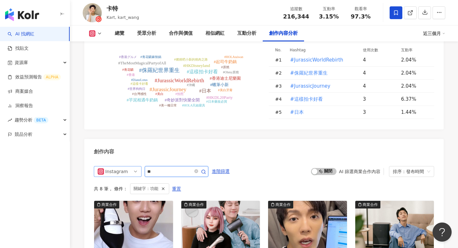
click at [118, 166] on div "Instagram" at bounding box center [115, 171] width 21 height 10
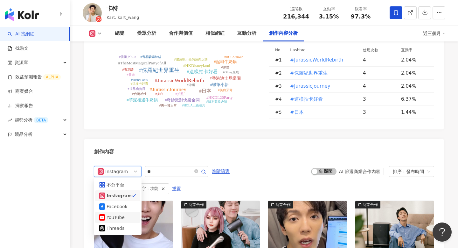
click at [120, 214] on div "YouTube" at bounding box center [117, 217] width 21 height 7
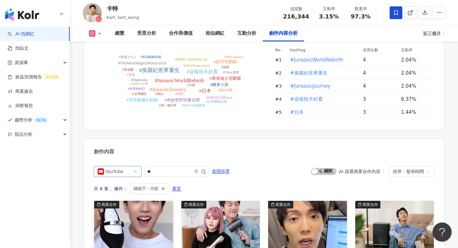
scroll to position [1953, 0]
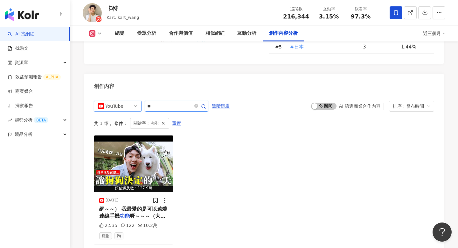
click at [174, 102] on input "**" at bounding box center [169, 106] width 45 height 8
click at [133, 101] on span "YouTube" at bounding box center [118, 106] width 40 height 10
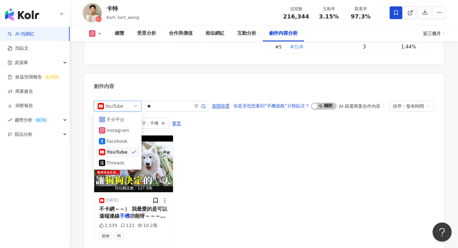
click at [248, 141] on div "預估觸及數：127.9萬 [DATE] 不卡網～～） 我最愛的是可以遠端連線 手機 功能呀～～～（大推） 除了可以直接智 2,535 122 10.2萬 寵物…" at bounding box center [264, 189] width 341 height 109
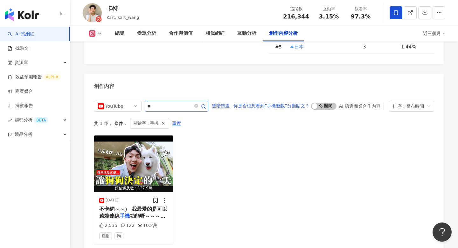
click at [163, 102] on input "**" at bounding box center [169, 106] width 45 height 8
type input "*"
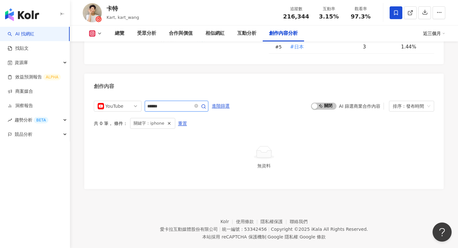
scroll to position [1932, 0]
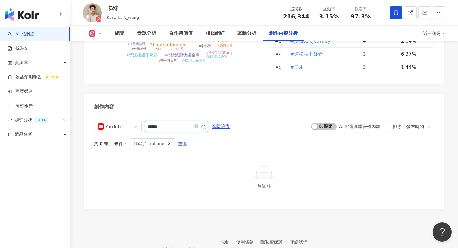
click at [171, 123] on input "******" at bounding box center [169, 127] width 45 height 8
click at [161, 123] on input "*****" at bounding box center [169, 127] width 45 height 8
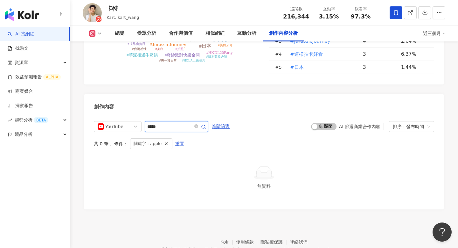
click at [161, 123] on input "*****" at bounding box center [169, 127] width 45 height 8
type input "*********"
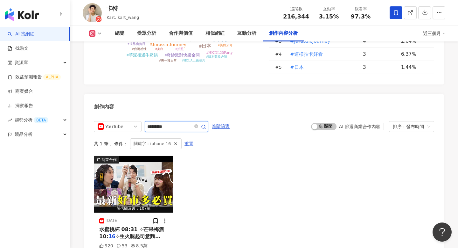
scroll to position [1953, 0]
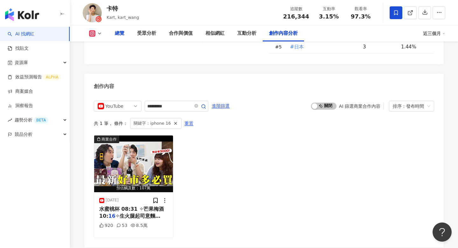
click at [117, 37] on div "總覽" at bounding box center [120, 33] width 22 height 16
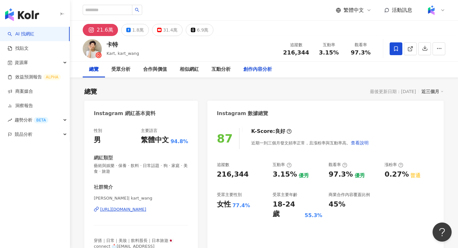
click at [259, 67] on div "創作內容分析" at bounding box center [258, 70] width 29 height 8
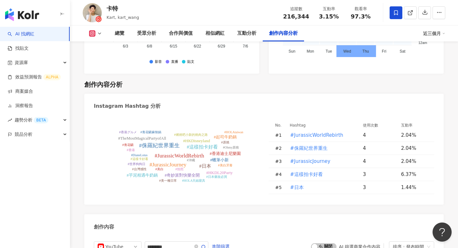
click at [302, 18] on span "216,344" at bounding box center [296, 16] width 26 height 7
copy span "216,344"
click at [354, 16] on span "97.3%" at bounding box center [361, 16] width 20 height 6
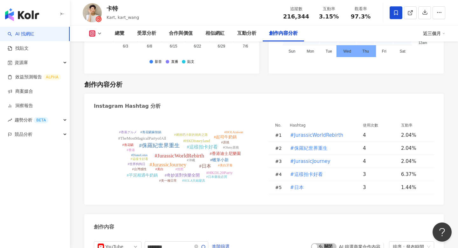
click at [354, 16] on span "97.3%" at bounding box center [361, 16] width 20 height 6
copy span "97.3%"
click at [250, 33] on div "互動分析" at bounding box center [246, 34] width 19 height 8
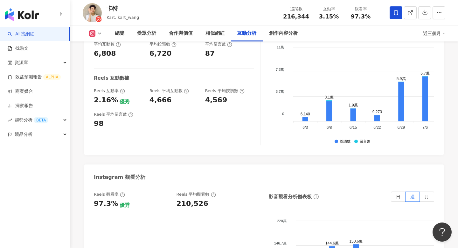
scroll to position [1383, 0]
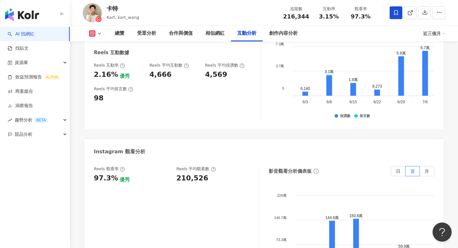
click at [187, 173] on div "210,526" at bounding box center [193, 178] width 32 height 10
copy div "210,526"
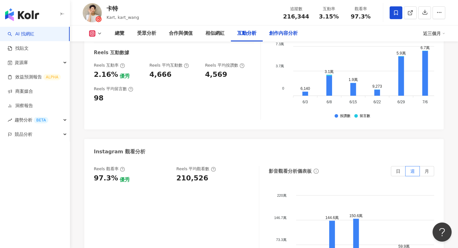
click at [278, 32] on div "創作內容分析" at bounding box center [283, 34] width 29 height 8
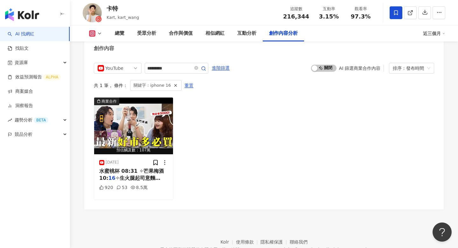
scroll to position [1946, 0]
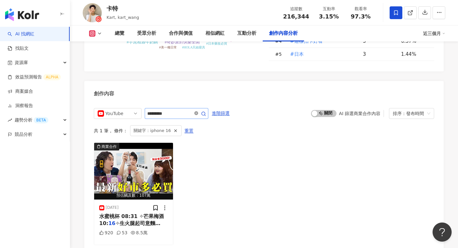
click at [197, 111] on icon "close-circle" at bounding box center [196, 113] width 4 height 4
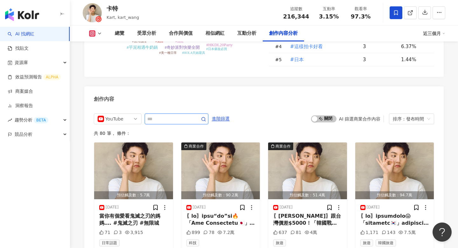
scroll to position [1932, 0]
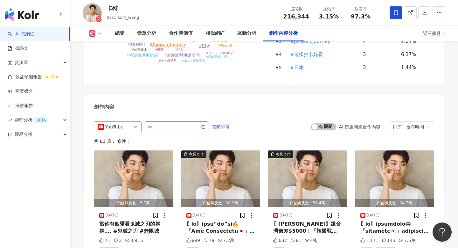
click at [124, 122] on div "YouTube" at bounding box center [115, 127] width 21 height 10
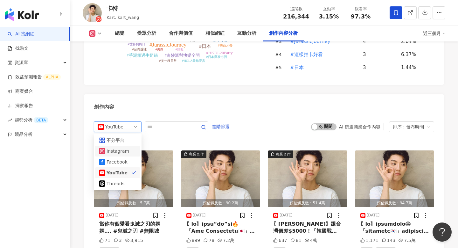
click at [129, 147] on div "Instagram" at bounding box center [118, 150] width 38 height 7
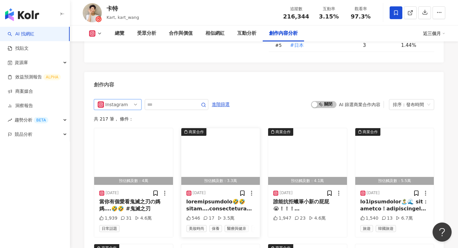
scroll to position [1955, 0]
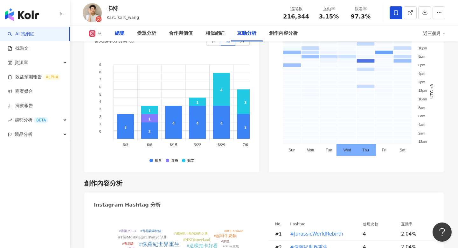
click at [122, 36] on div "總覽" at bounding box center [120, 34] width 10 height 8
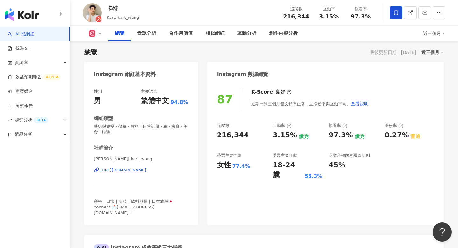
click at [131, 170] on div "[URL][DOMAIN_NAME]" at bounding box center [123, 170] width 46 height 6
click at [109, 6] on div "卡特" at bounding box center [123, 8] width 32 height 8
copy div "卡特"
